Goal: Find specific page/section: Find specific page/section

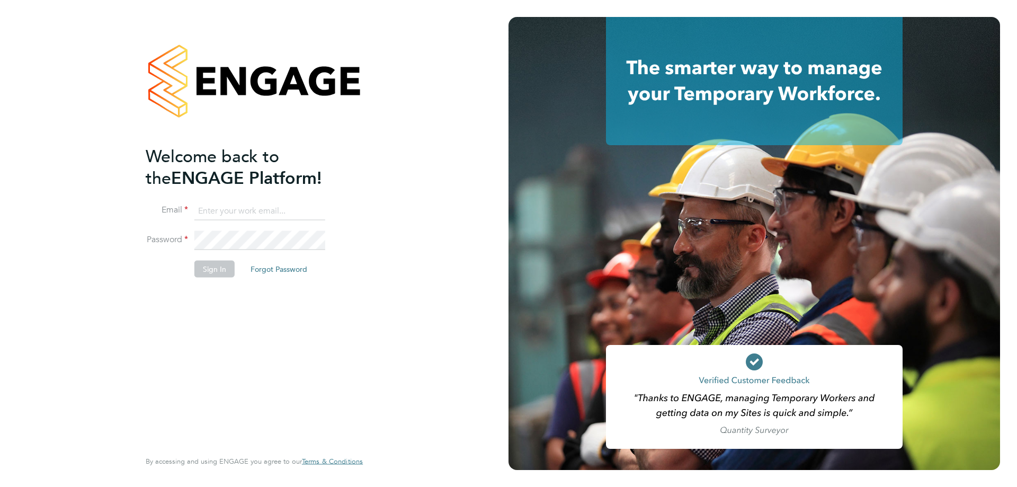
type input "alyssa.smith@linearrecruitment.co.uk"
click at [205, 264] on button "Sign In" at bounding box center [214, 269] width 40 height 17
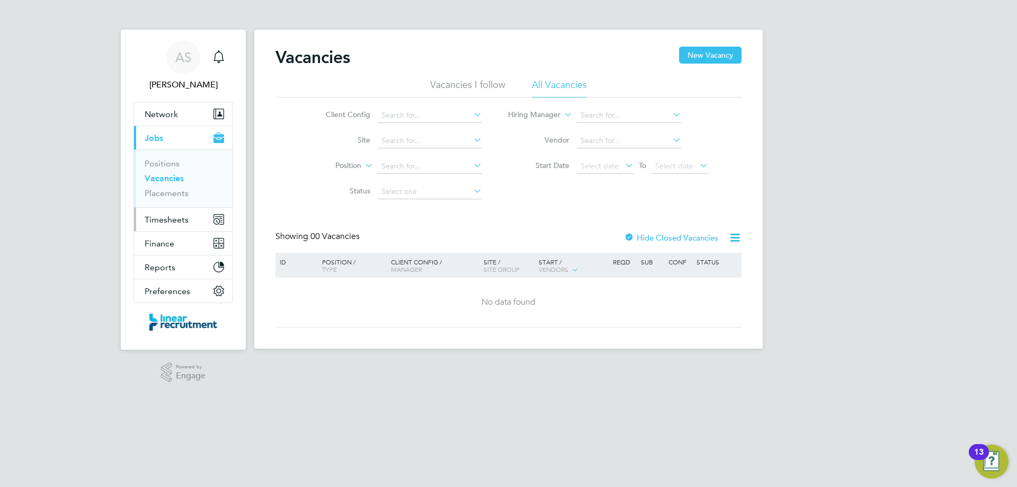
click at [169, 218] on span "Timesheets" at bounding box center [167, 219] width 44 height 10
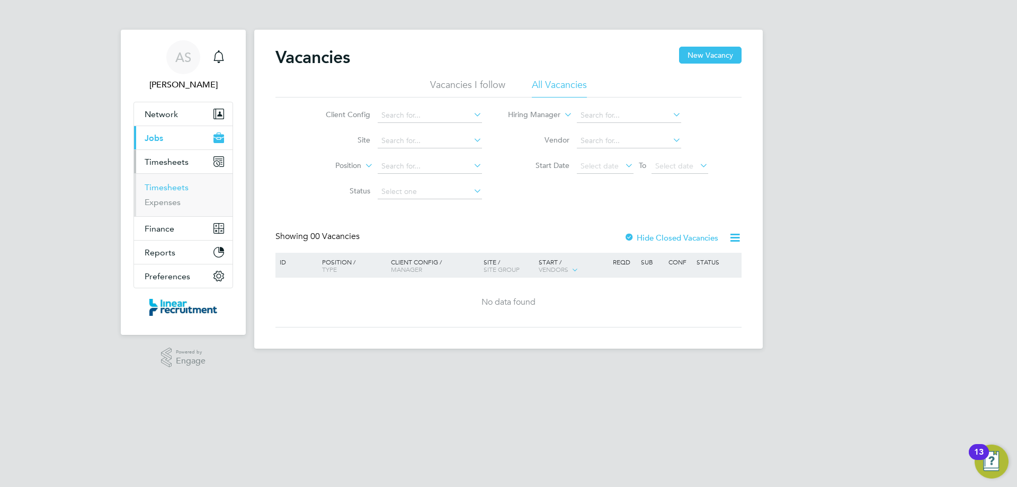
click at [163, 187] on link "Timesheets" at bounding box center [167, 187] width 44 height 10
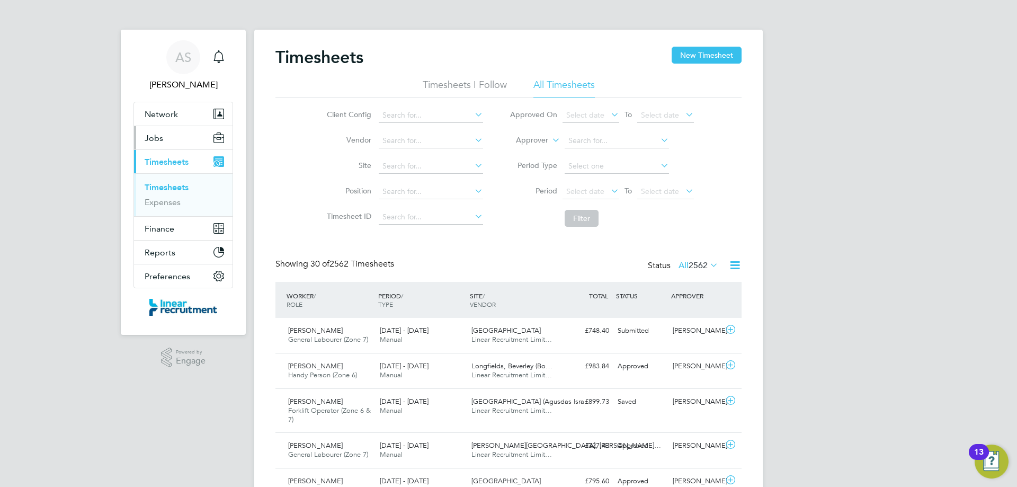
click at [160, 132] on button "Jobs" at bounding box center [183, 137] width 98 height 23
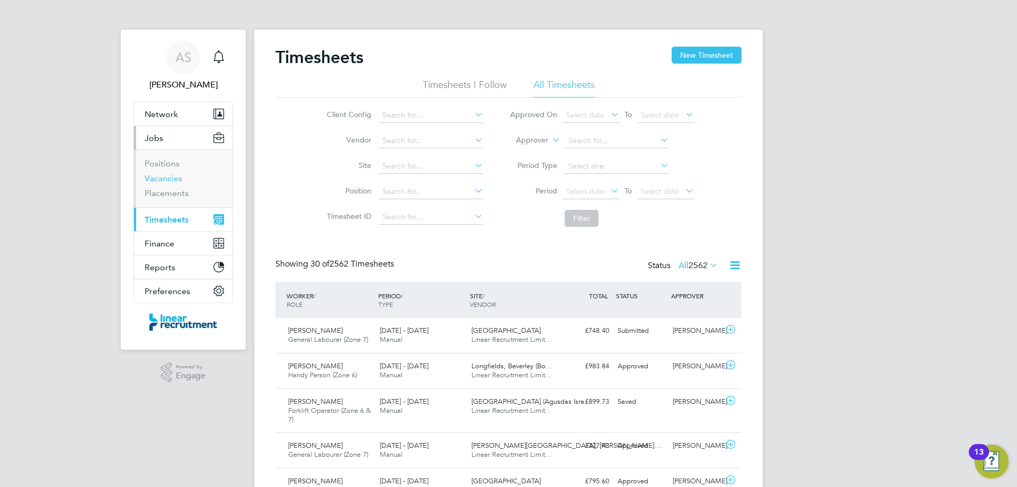
click at [163, 175] on link "Vacancies" at bounding box center [164, 178] width 38 height 10
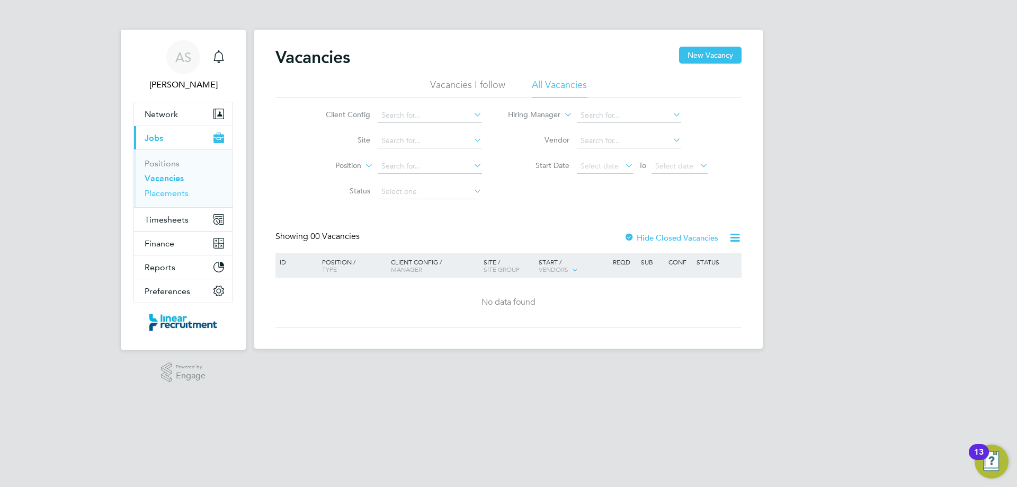
click at [157, 192] on link "Placements" at bounding box center [167, 193] width 44 height 10
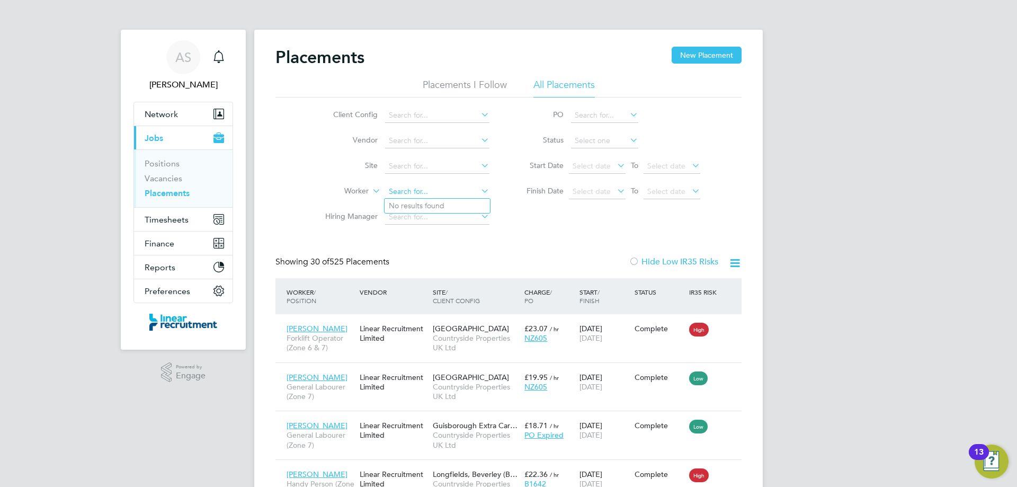
click at [409, 190] on input at bounding box center [437, 191] width 104 height 15
click at [427, 204] on li "[PERSON_NAME]" at bounding box center [450, 206] width 133 height 14
type input "[PERSON_NAME]"
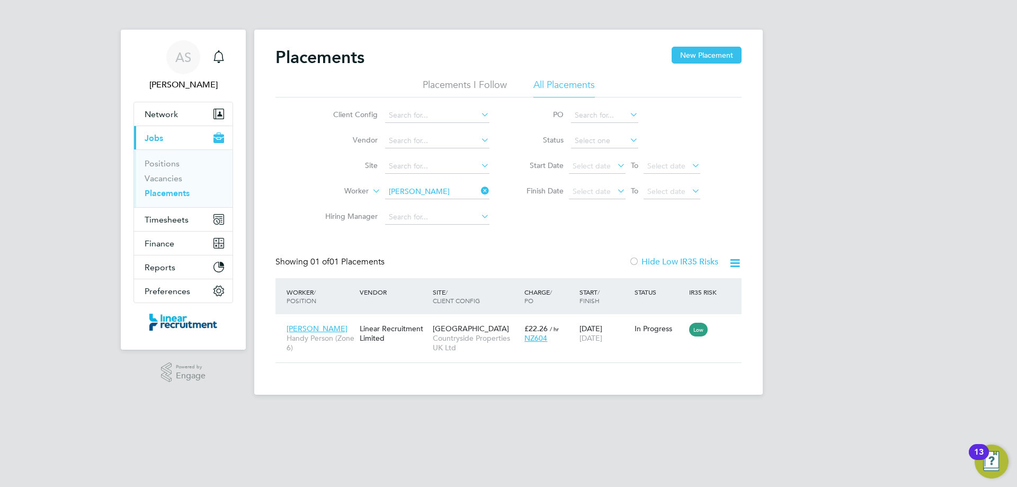
click at [160, 195] on link "Placements" at bounding box center [167, 193] width 45 height 10
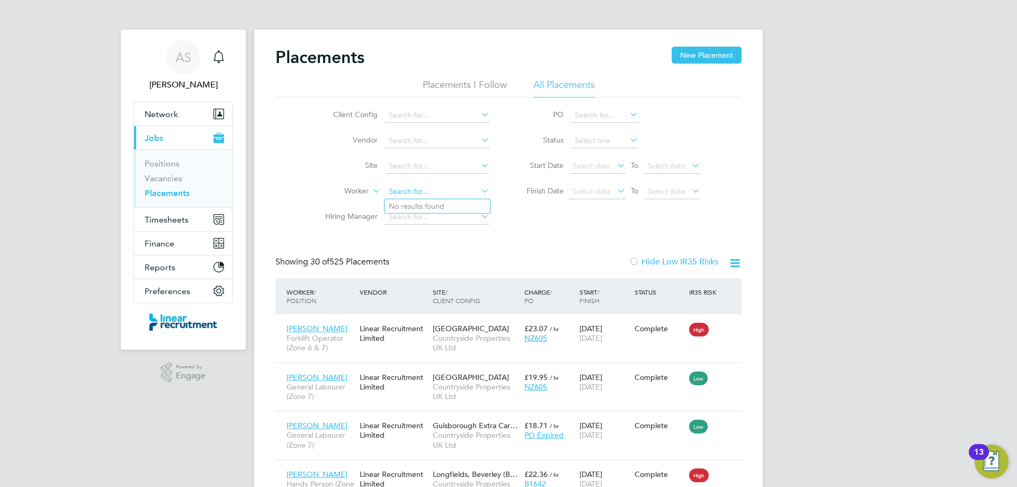
click at [402, 195] on input at bounding box center [437, 191] width 104 height 15
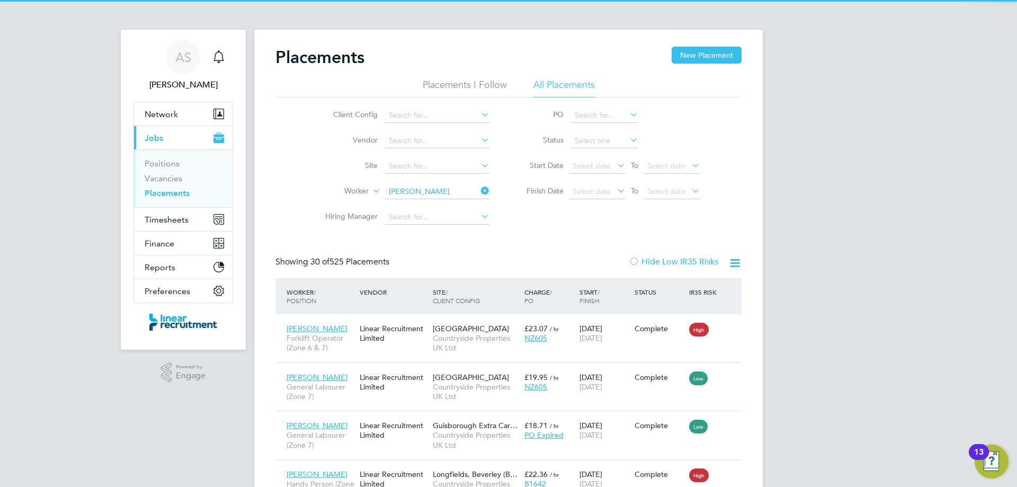
click at [409, 211] on li "[PERSON_NAME] itt" at bounding box center [436, 206] width 105 height 14
type input "[PERSON_NAME]"
